Goal: Transaction & Acquisition: Purchase product/service

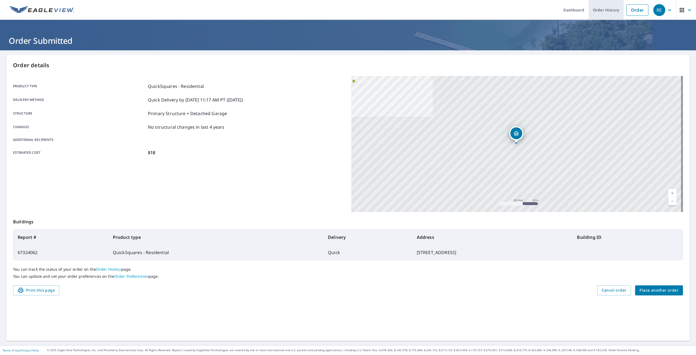
click at [590, 9] on link "Order History" at bounding box center [606, 10] width 35 height 20
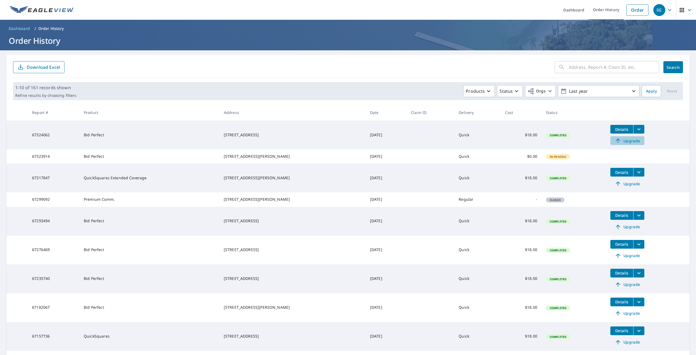
click at [623, 141] on span "Upgrade" at bounding box center [627, 140] width 27 height 7
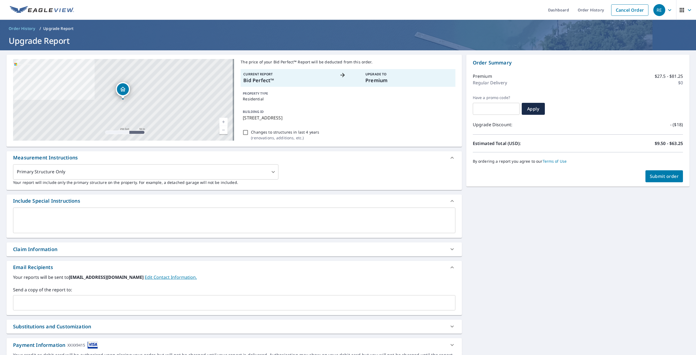
click at [658, 175] on span "Submit order" at bounding box center [664, 176] width 29 height 6
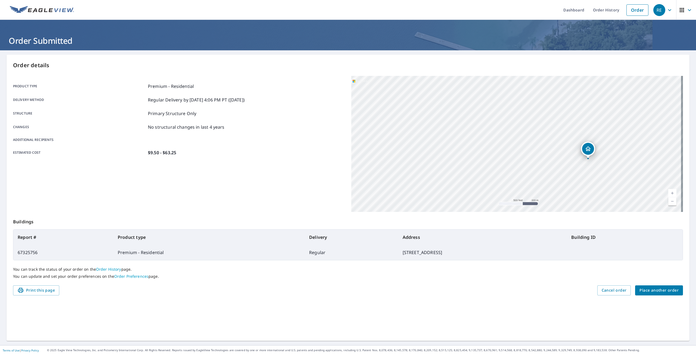
click at [652, 289] on span "Place another order" at bounding box center [658, 290] width 39 height 7
